Goal: Transaction & Acquisition: Purchase product/service

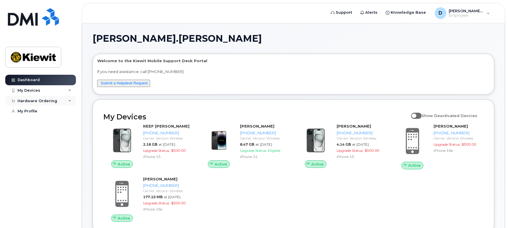
click at [47, 99] on div "Hardware Ordering" at bounding box center [38, 101] width 40 height 5
click at [38, 122] on div "New Order" at bounding box center [31, 122] width 22 height 5
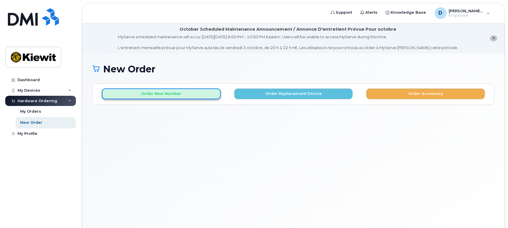
click at [165, 92] on button "Order New Number" at bounding box center [161, 93] width 119 height 11
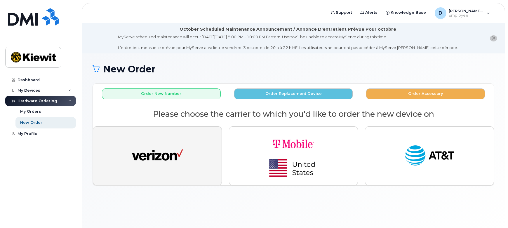
click at [198, 159] on button "button" at bounding box center [157, 155] width 129 height 59
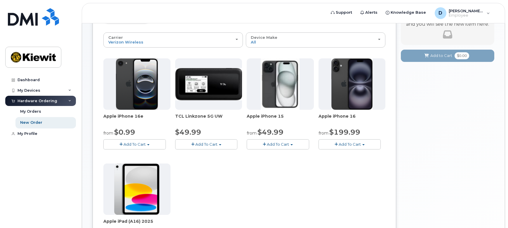
scroll to position [106, 0]
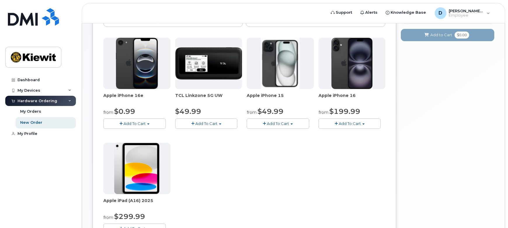
click at [137, 123] on span "Add To Cart" at bounding box center [134, 123] width 22 height 5
click at [159, 132] on link "$0.99 - 2 Year Activation (128GB)" at bounding box center [142, 134] width 75 height 7
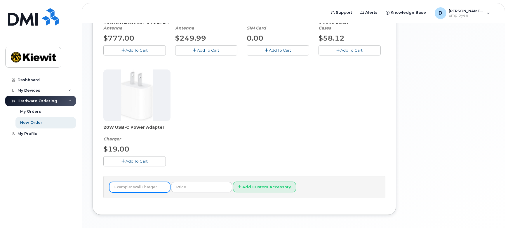
scroll to position [203, 0]
click at [146, 160] on span "Add To Cart" at bounding box center [136, 160] width 22 height 5
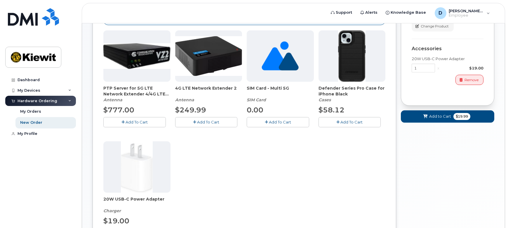
scroll to position [124, 0]
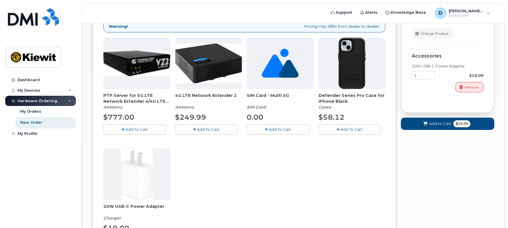
click at [359, 127] on span "Add To Cart" at bounding box center [351, 129] width 22 height 5
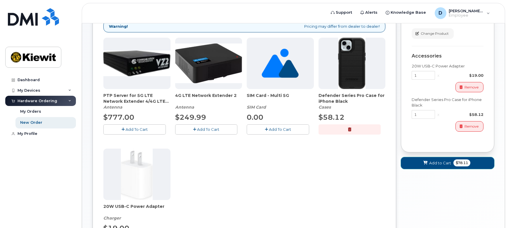
click at [434, 161] on span "Add to Cart" at bounding box center [440, 163] width 22 height 6
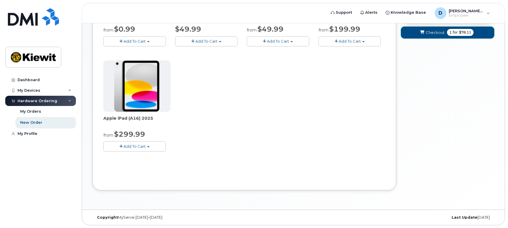
click at [434, 31] on span "Checkout" at bounding box center [434, 33] width 19 height 6
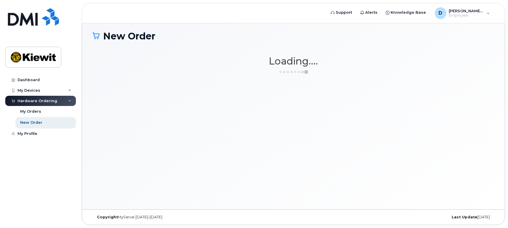
scroll to position [33, 0]
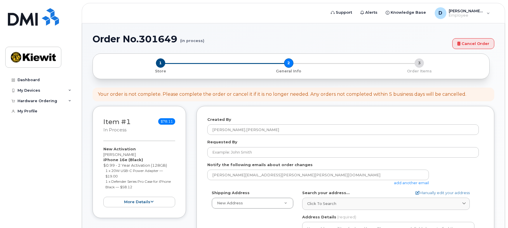
select select
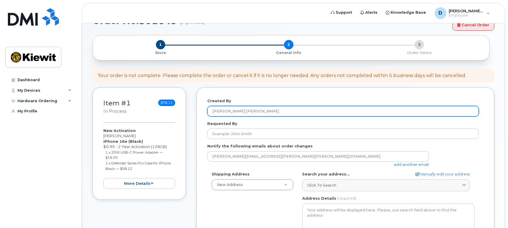
scroll to position [53, 0]
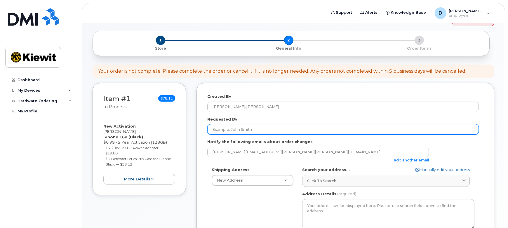
click at [299, 130] on input "Requested By" at bounding box center [342, 129] width 271 height 11
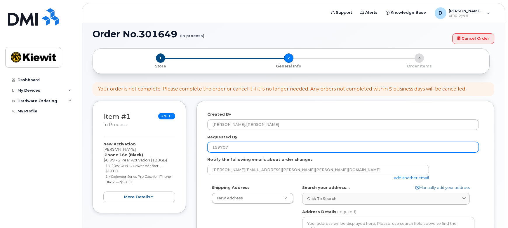
scroll to position [26, 0]
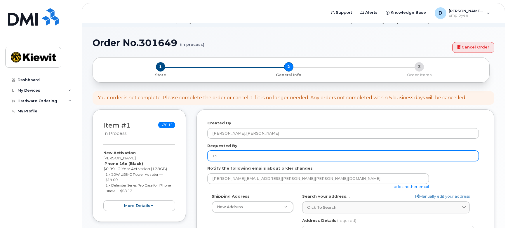
type input "1"
type input "[PERSON_NAME]"
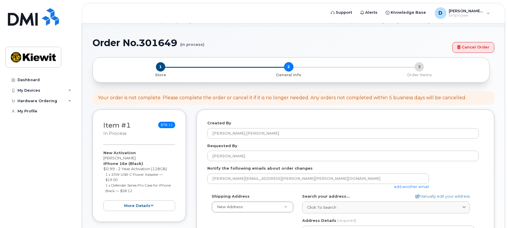
click at [434, 173] on div at bounding box center [455, 173] width 45 height 0
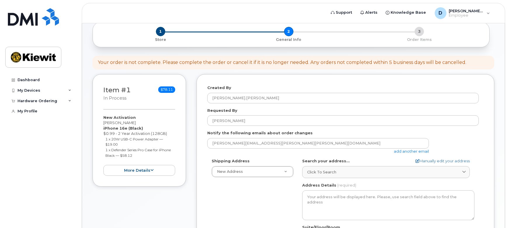
scroll to position [106, 0]
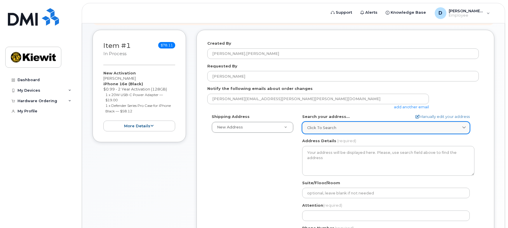
click at [329, 127] on span "Click to search" at bounding box center [321, 128] width 29 height 6
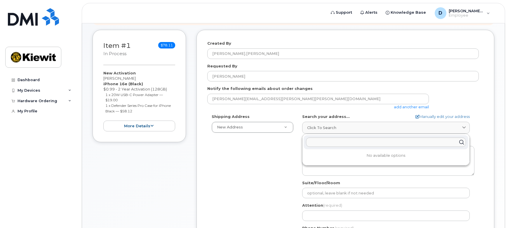
click at [331, 143] on input "text" at bounding box center [386, 141] width 160 height 9
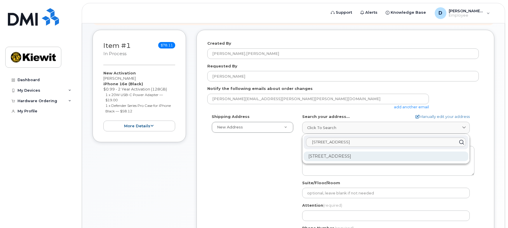
type input "4949 Eastgate Mall, San Diego 92121"
click at [338, 156] on div "4949 Eastgate Mall San Diego CA 92121-2820" at bounding box center [385, 156] width 165 height 10
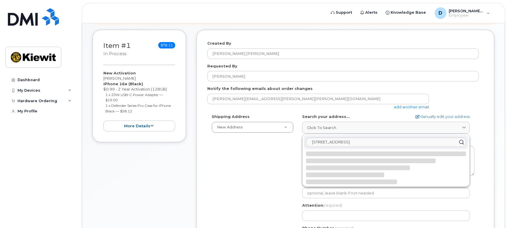
select select
type textarea "4949 Eastgate Mall SAN DIEGO CA 92121-2820 UNITED STATES"
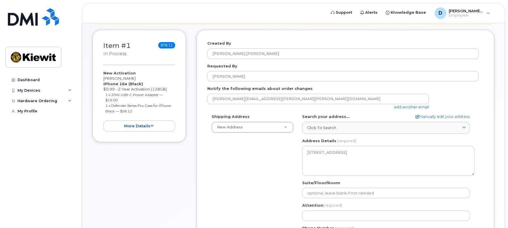
click at [266, 171] on div "Shipping Address New Address New Address 4949 Eastgate Mall CA San Diego Search…" at bounding box center [342, 181] width 271 height 134
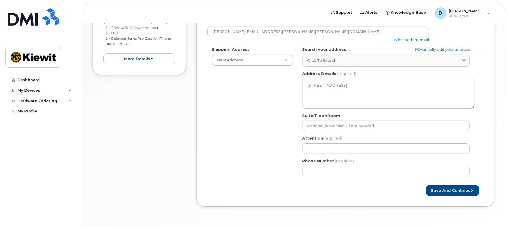
scroll to position [186, 0]
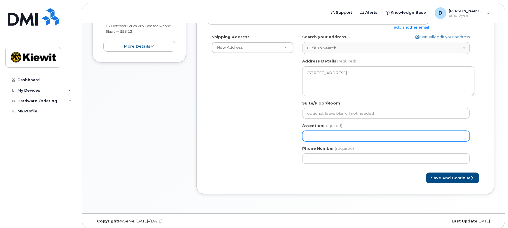
click at [328, 134] on input "Attention (required)" at bounding box center [385, 136] width 167 height 11
select select
type input "D"
select select
type input "Da"
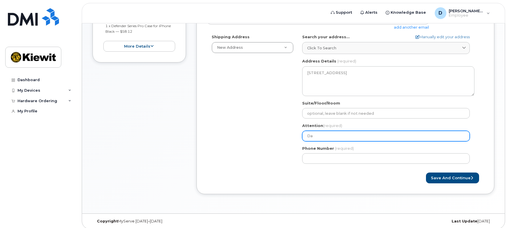
select select
type input "Dan"
select select
type input "Dann"
select select
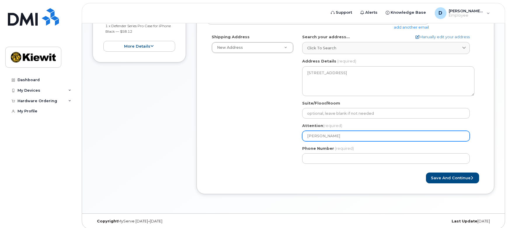
type input "Danny"
select select
type input "Dann"
select select
type input "Dann A"
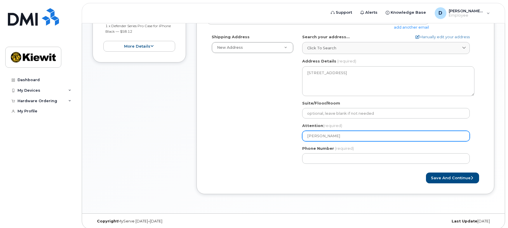
select select
type input "Dann"
select select
type input "Danny"
select select
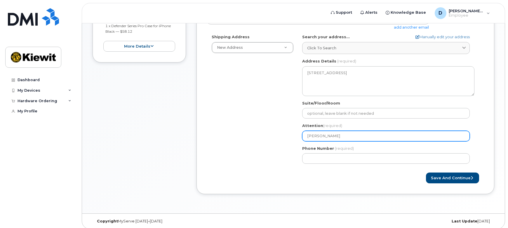
type input "Danny A"
select select
type input "Danny An"
select select
type input "Danny And"
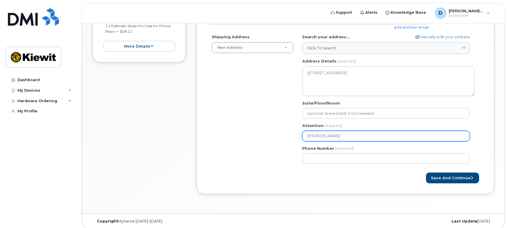
select select
type input "Danny Andr"
select select
type input "Danny Andra"
select select
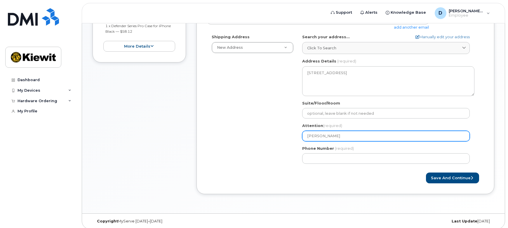
type input "Danny Andrad"
select select
type input "[PERSON_NAME]"
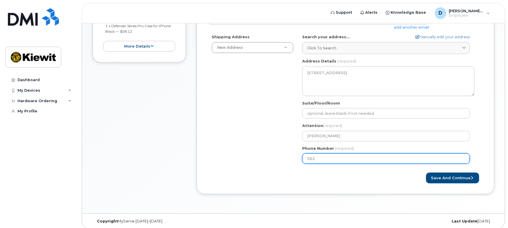
type input "5625085243"
select select
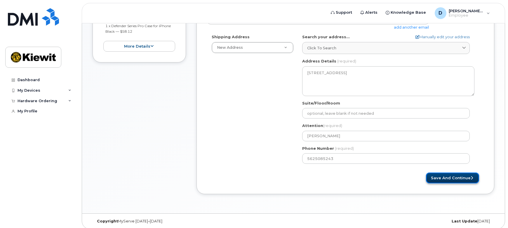
click at [457, 181] on button "Save and Continue" at bounding box center [452, 177] width 53 height 11
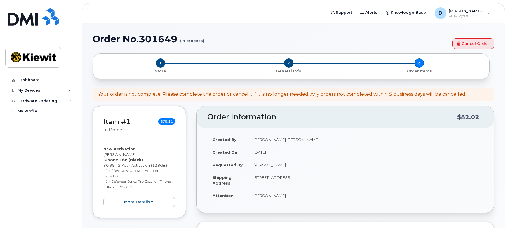
select select
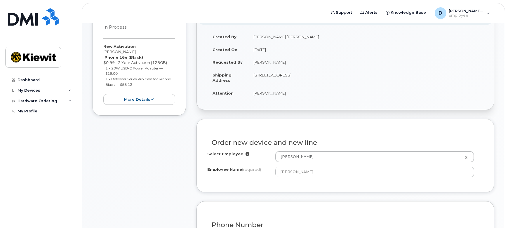
scroll to position [159, 0]
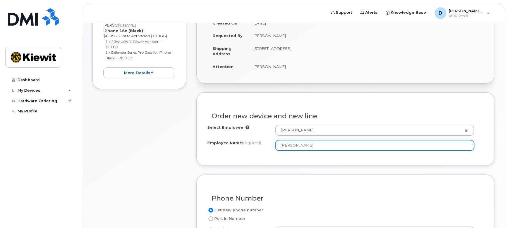
click at [333, 142] on input "[PERSON_NAME]" at bounding box center [374, 145] width 199 height 11
drag, startPoint x: 312, startPoint y: 145, endPoint x: 254, endPoint y: 144, distance: 57.8
click at [254, 144] on div "Employee Name (required) Danny Andrade" at bounding box center [345, 145] width 276 height 11
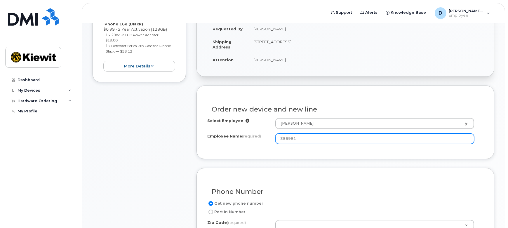
scroll to position [186, 0]
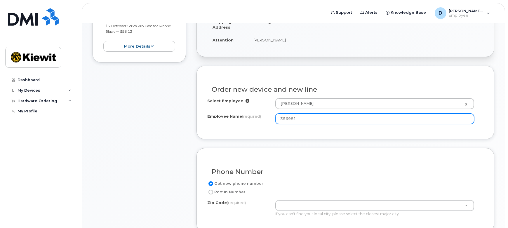
type input "356981"
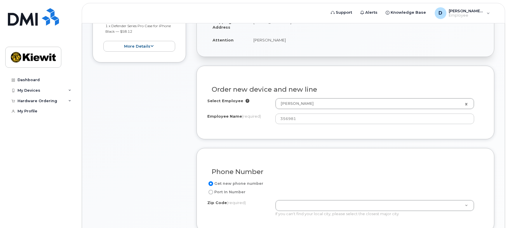
click at [316, 126] on div "Select Employee Danny Andrade 2147078 Employee Name (required) 356981" at bounding box center [345, 113] width 276 height 30
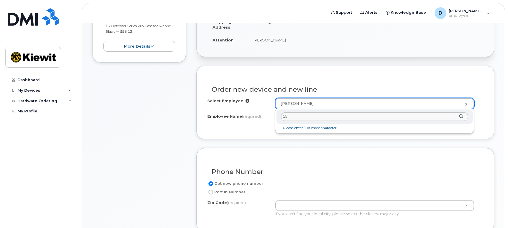
type input "1"
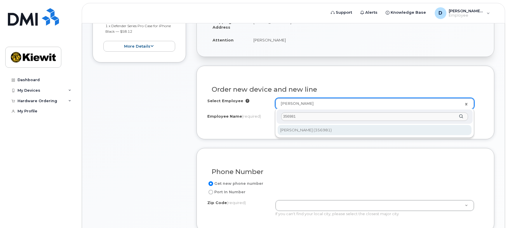
type input "356981"
type input "2190963"
type input "[PERSON_NAME]"
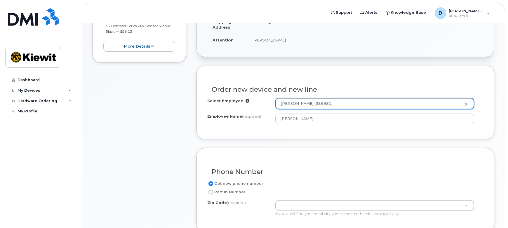
scroll to position [212, 0]
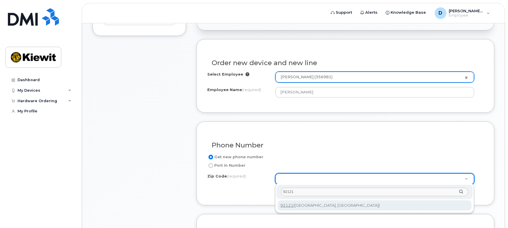
type input "92121"
type input "92121 (San Diego, CA)"
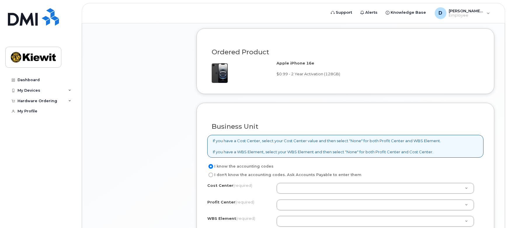
scroll to position [424, 0]
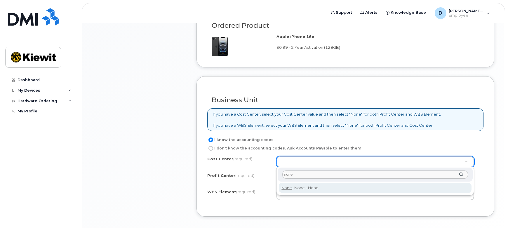
type input "none"
type input "None"
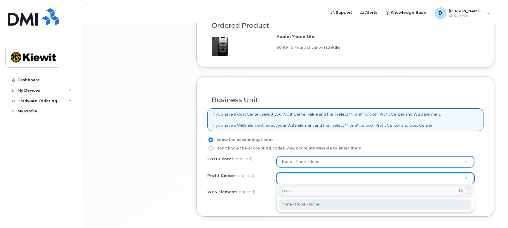
type input "none"
select select "None"
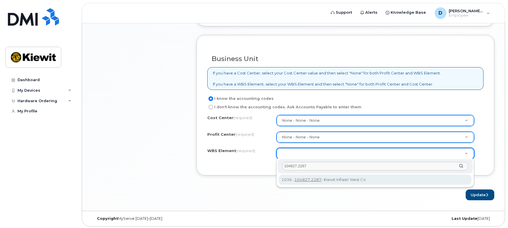
scroll to position [466, 0]
type input "104827.2287"
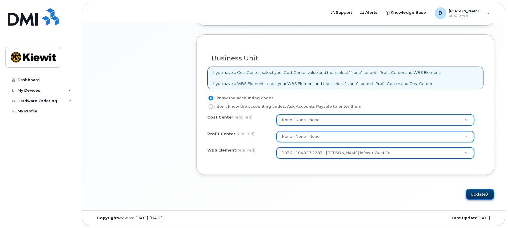
click at [484, 193] on button "Update" at bounding box center [479, 194] width 29 height 11
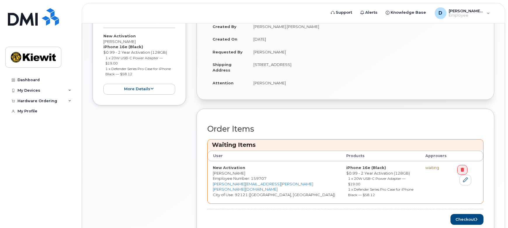
scroll to position [204, 0]
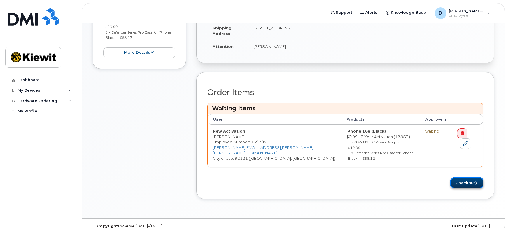
click at [461, 177] on button "Checkout" at bounding box center [466, 182] width 33 height 11
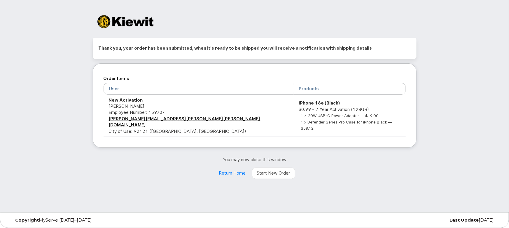
click at [385, 179] on div "Thank you, your order has been submitted, when it's ready to be shipped you wil…" at bounding box center [254, 106] width 509 height 212
